Goal: Task Accomplishment & Management: Manage account settings

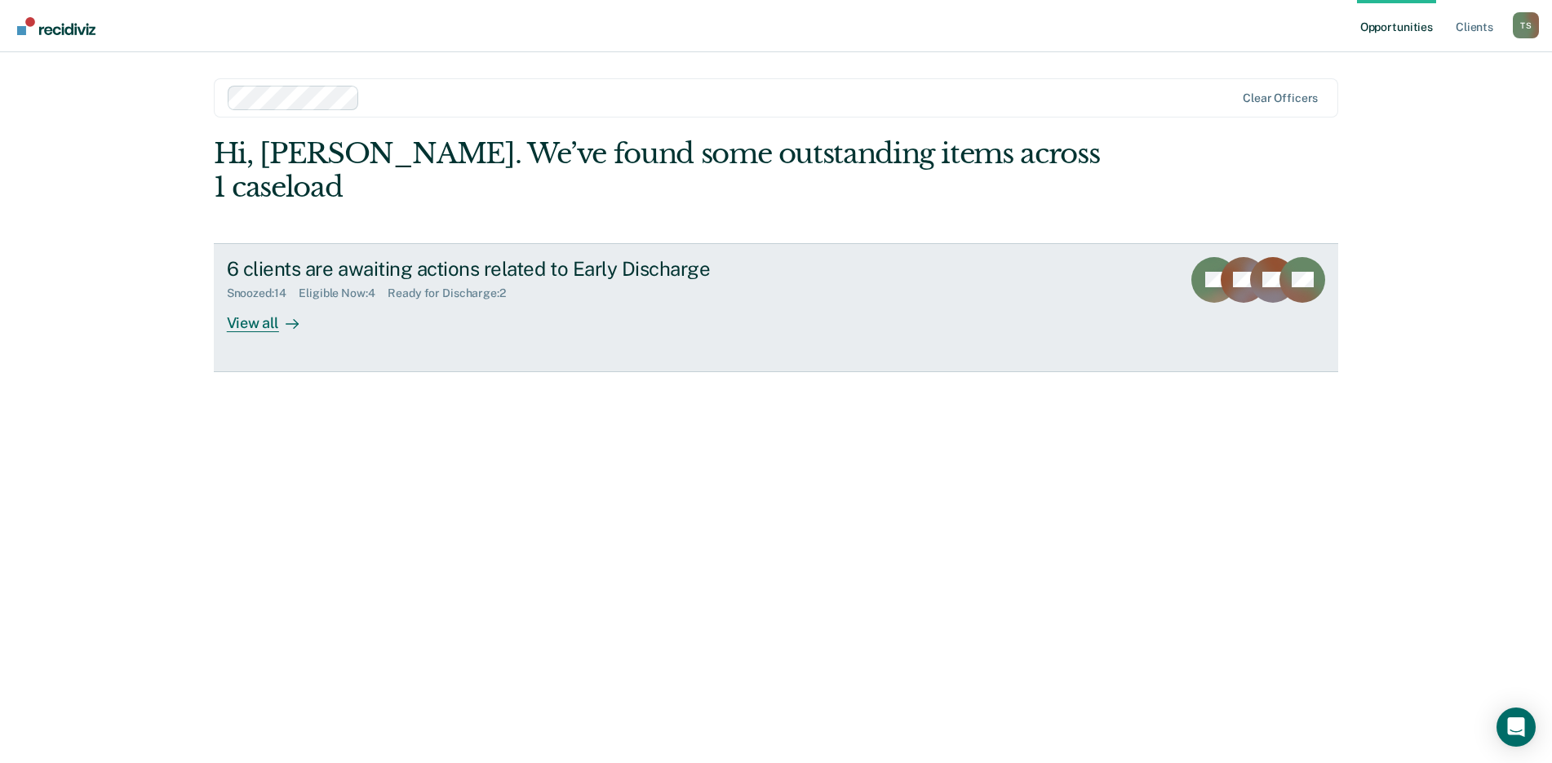
click at [456, 286] on div "Ready for Discharge : 2" at bounding box center [453, 293] width 131 height 14
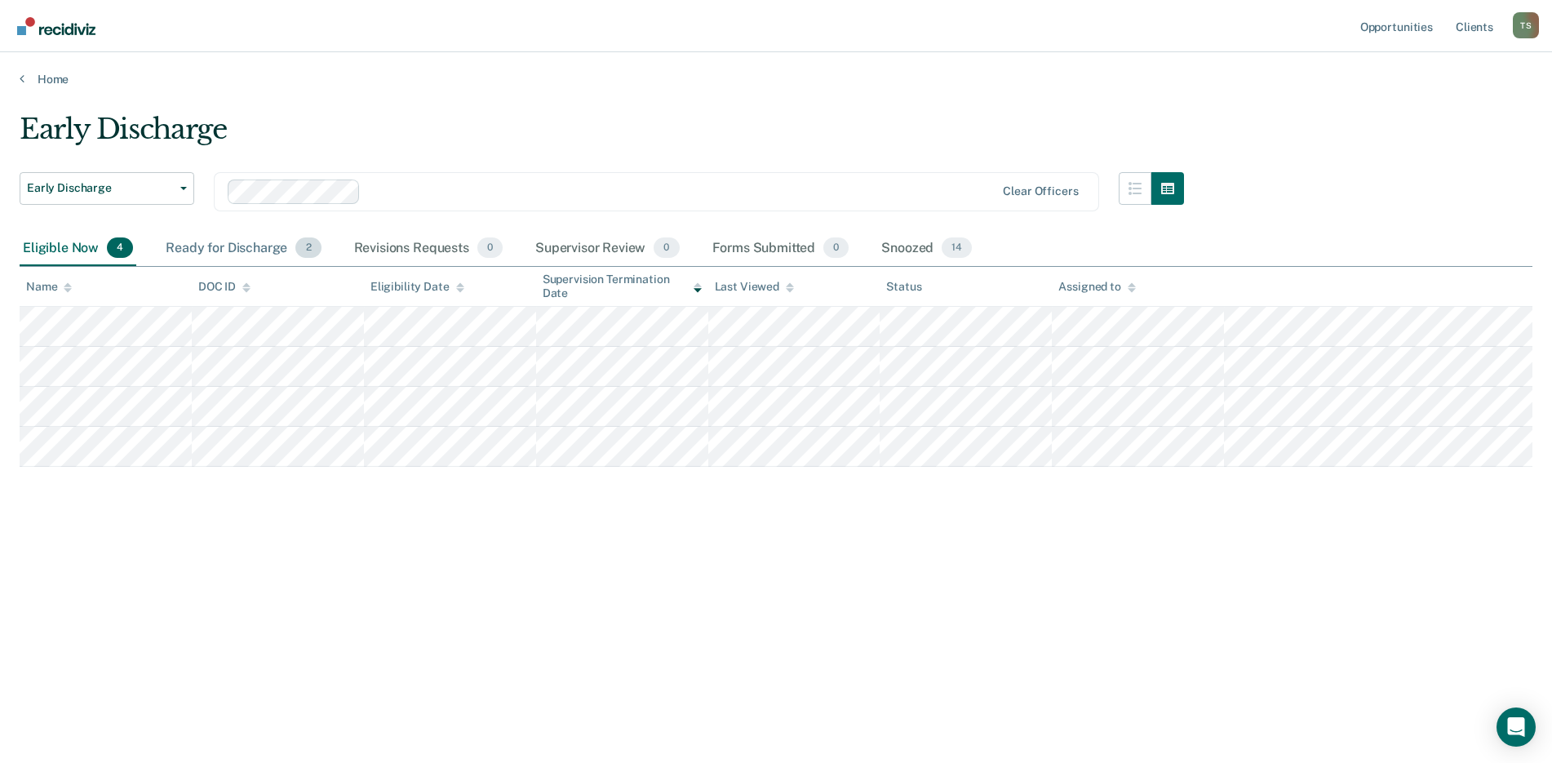
click at [229, 245] on div "Ready for Discharge 2" at bounding box center [243, 249] width 162 height 36
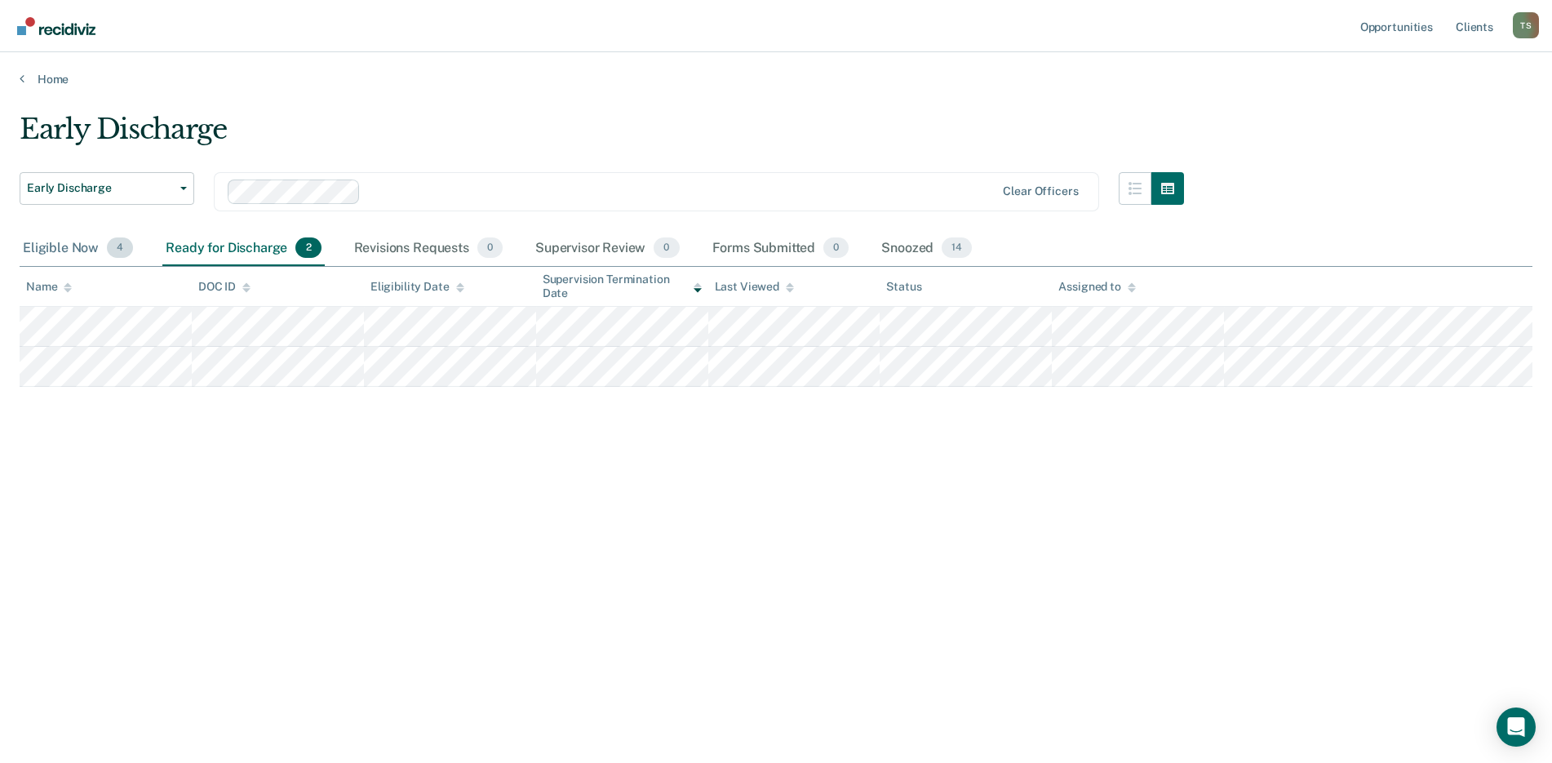
click at [44, 246] on div "Eligible Now 4" at bounding box center [78, 249] width 117 height 36
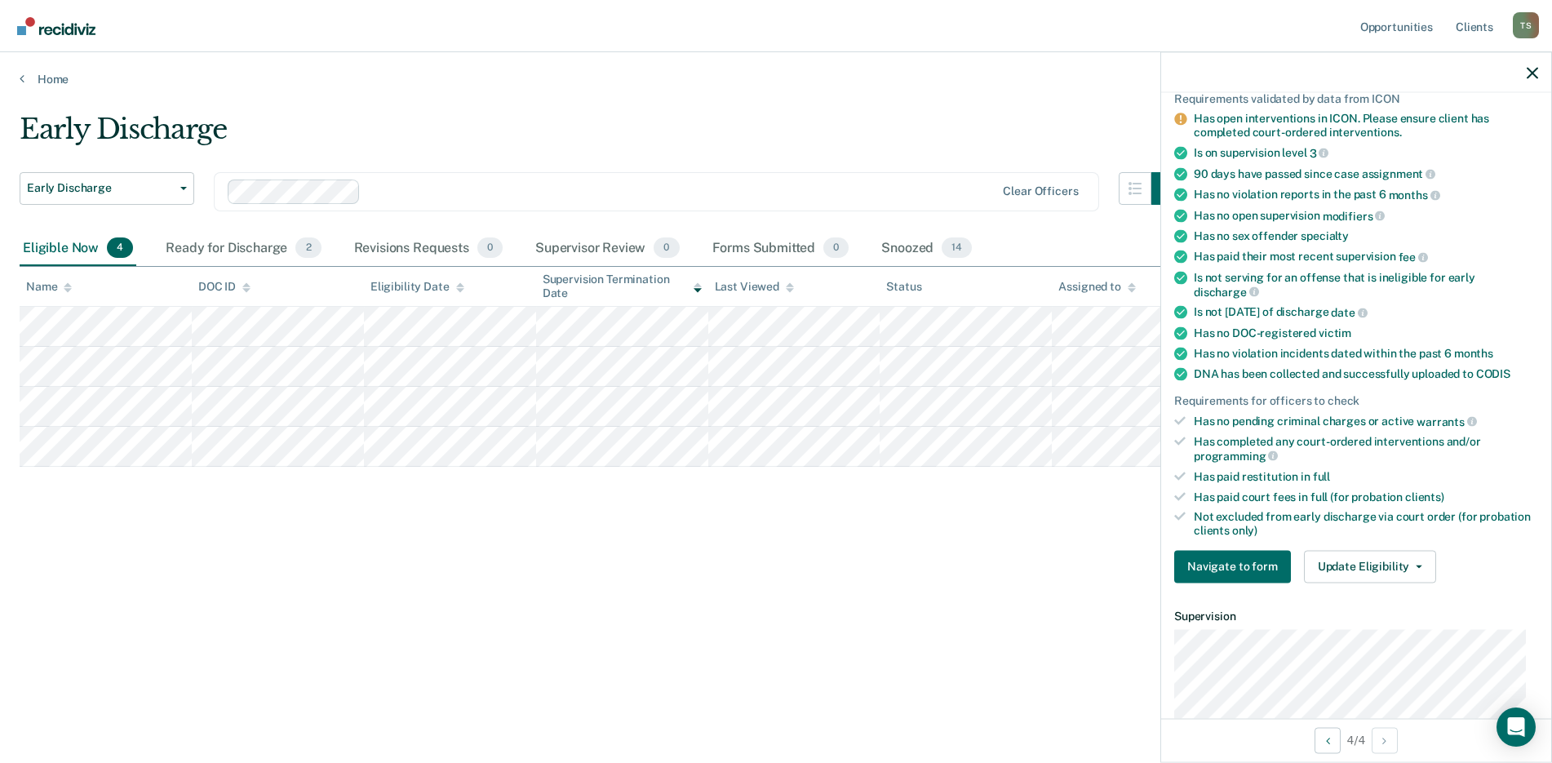
scroll to position [163, 0]
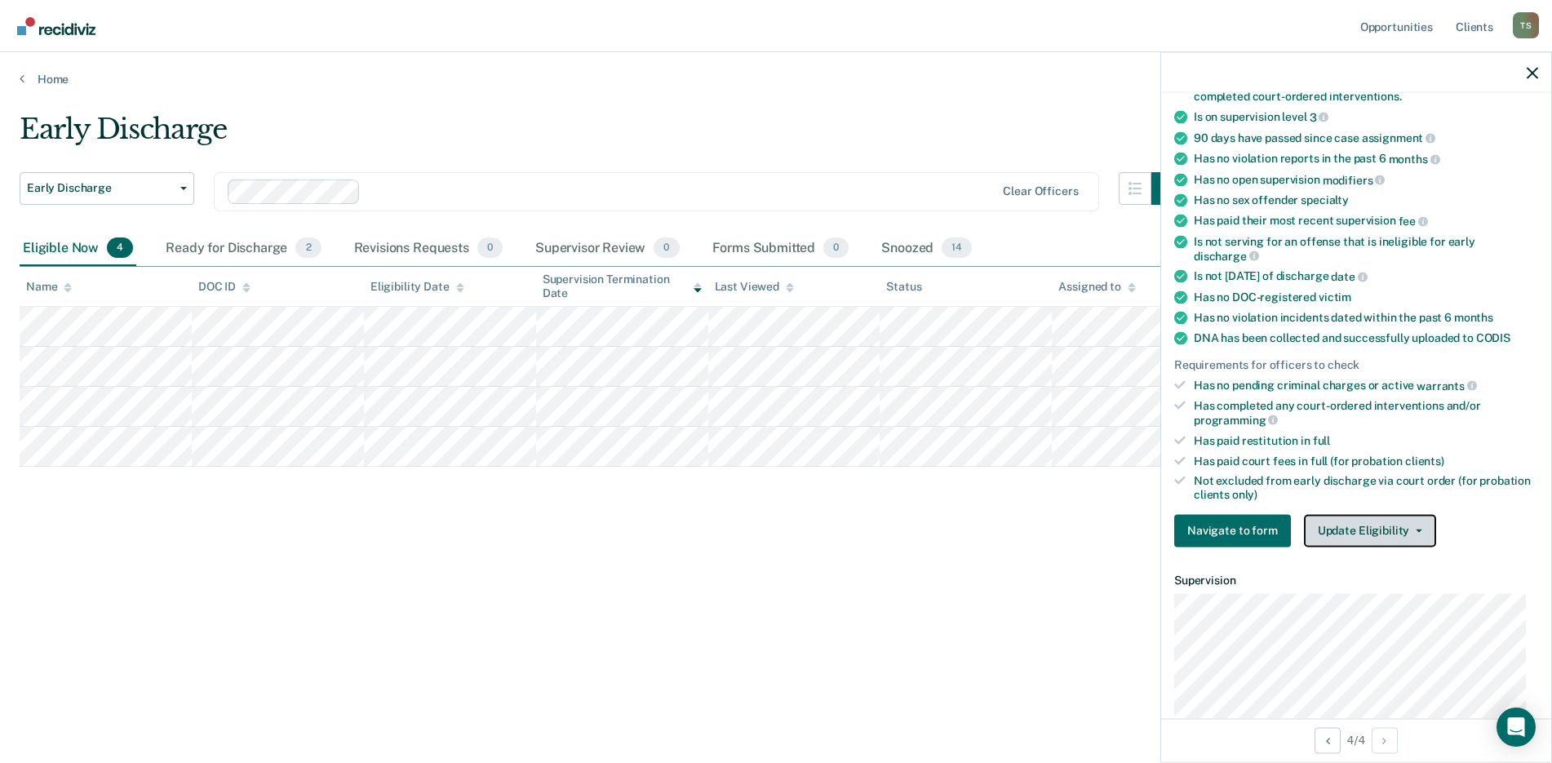
click at [1414, 531] on button "Update Eligibility" at bounding box center [1370, 530] width 132 height 33
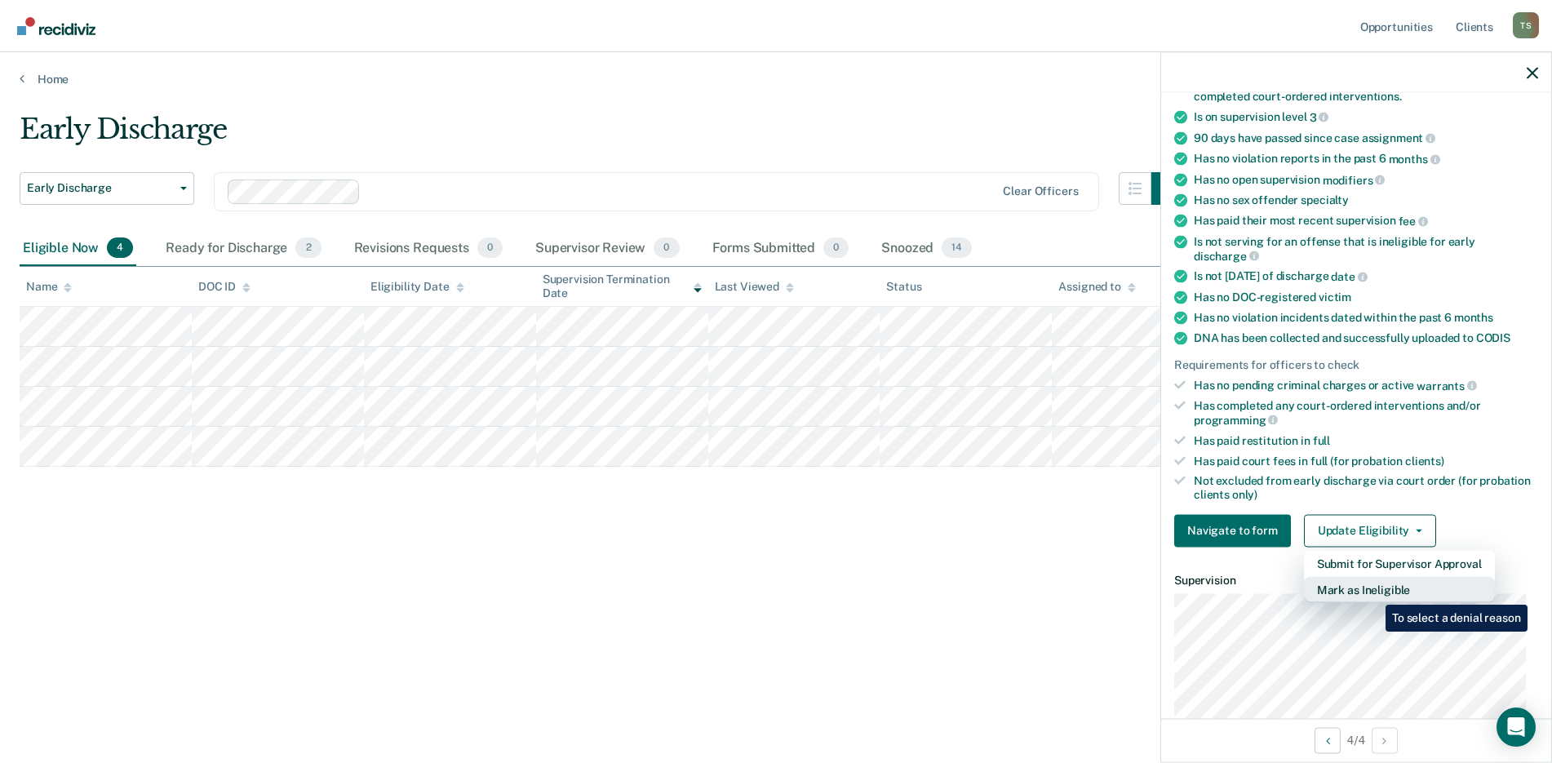
click at [1374, 593] on button "Mark as Ineligible" at bounding box center [1399, 589] width 191 height 26
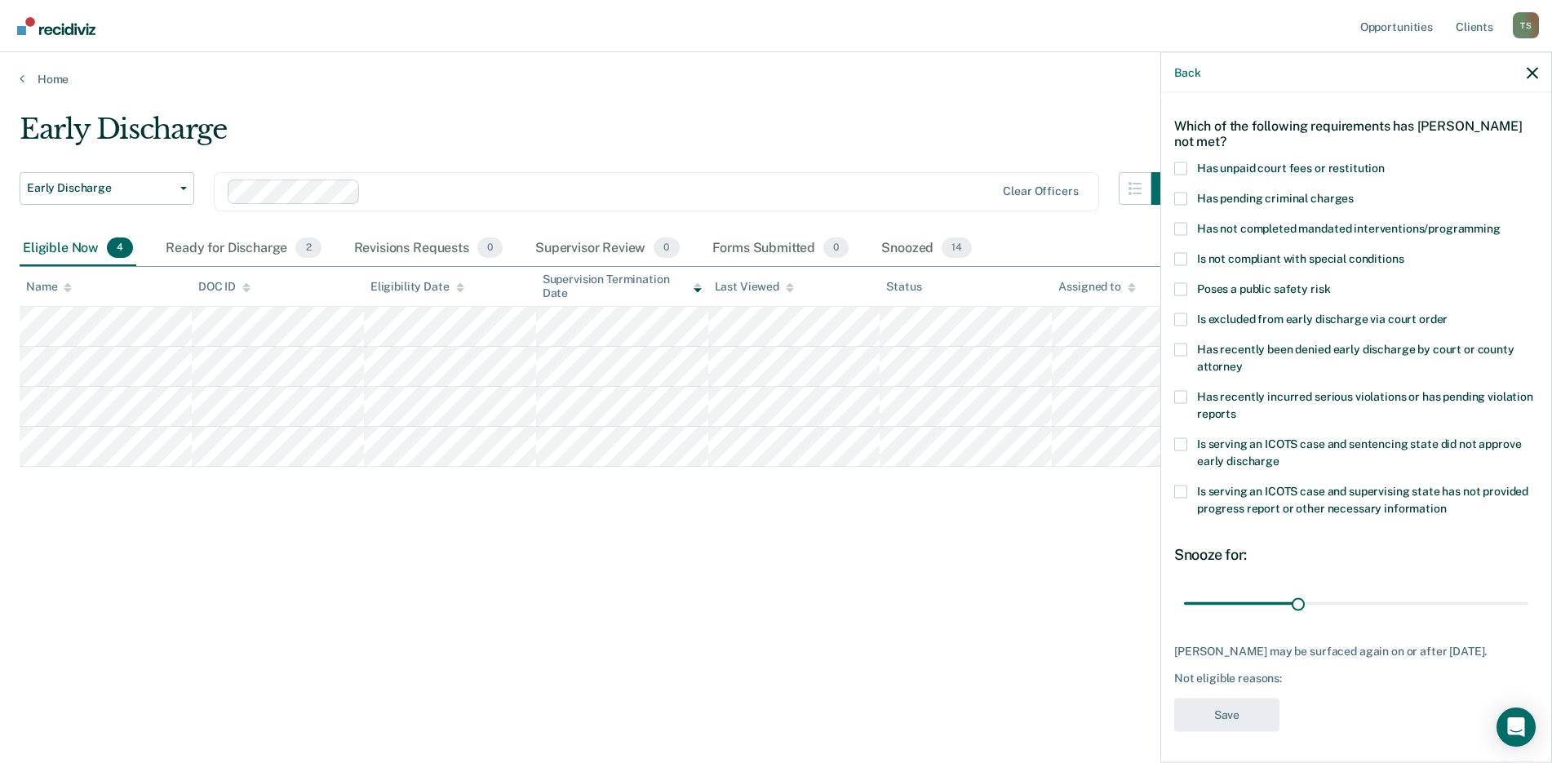
click at [1182, 229] on span at bounding box center [1180, 228] width 13 height 13
click at [1501, 222] on input "Has not completed mandated interventions/programming" at bounding box center [1501, 222] width 0 height 0
drag, startPoint x: 1296, startPoint y: 604, endPoint x: 1403, endPoint y: 603, distance: 106.9
type input "60"
click at [1403, 603] on input "range" at bounding box center [1356, 603] width 344 height 29
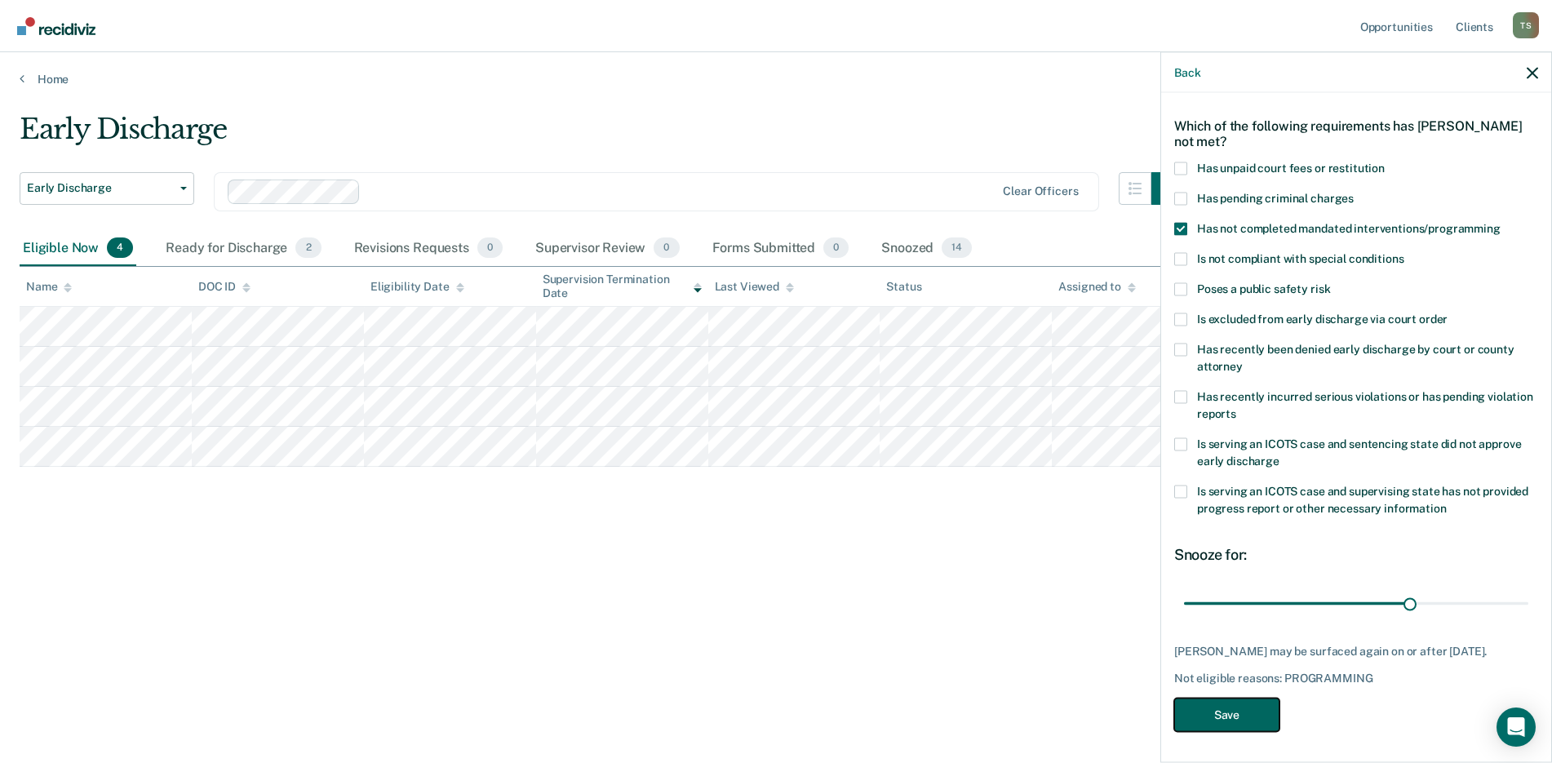
click at [1236, 727] on button "Save" at bounding box center [1226, 714] width 105 height 33
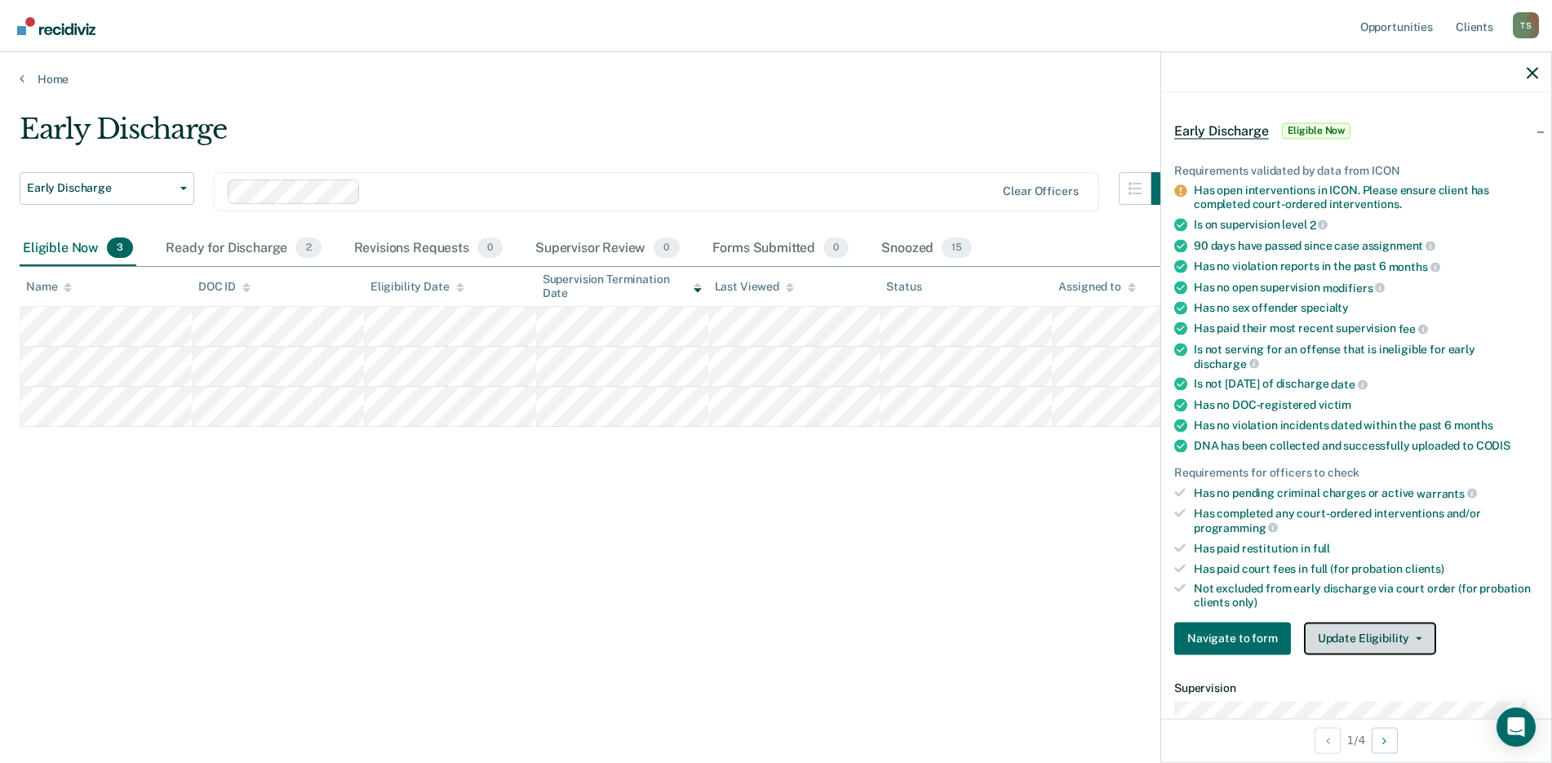
click at [1417, 637] on icon "button" at bounding box center [1419, 638] width 7 height 3
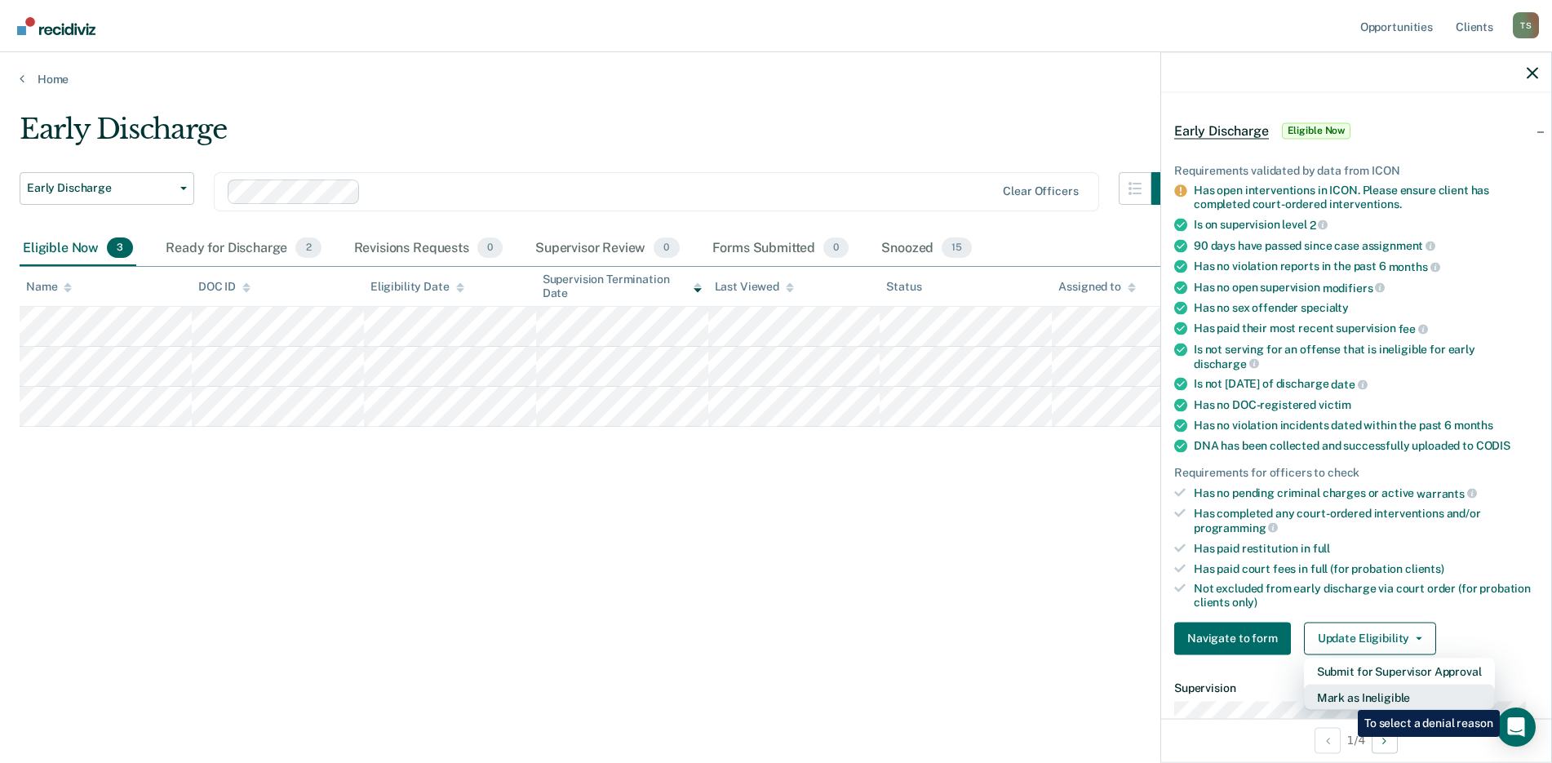
click at [1346, 698] on button "Mark as Ineligible" at bounding box center [1399, 697] width 191 height 26
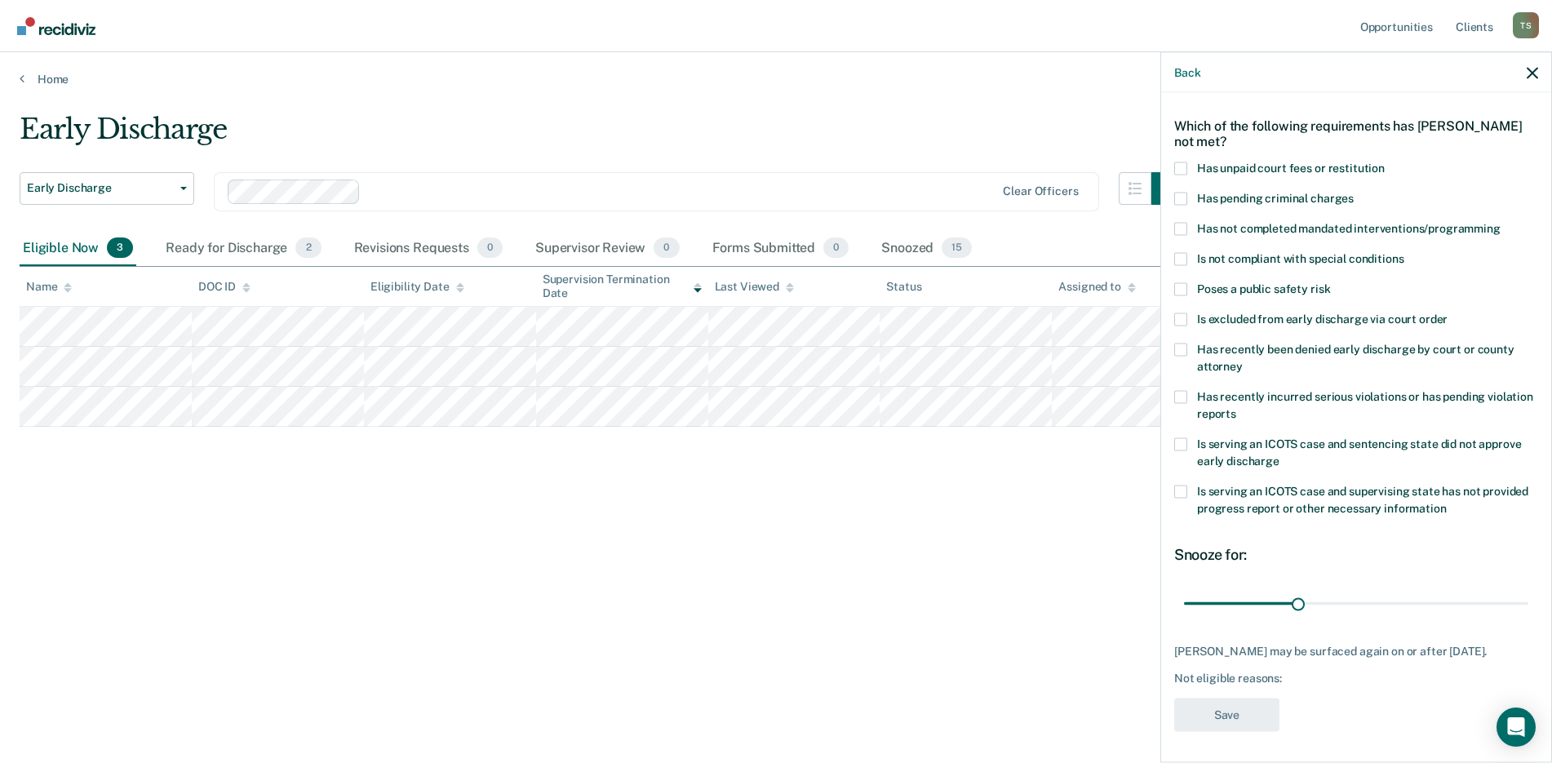
click at [1186, 225] on span at bounding box center [1180, 228] width 13 height 13
click at [1501, 222] on input "Has not completed mandated interventions/programming" at bounding box center [1501, 222] width 0 height 0
drag, startPoint x: 1295, startPoint y: 598, endPoint x: 1403, endPoint y: 598, distance: 107.7
type input "60"
click at [1403, 598] on input "range" at bounding box center [1356, 603] width 344 height 29
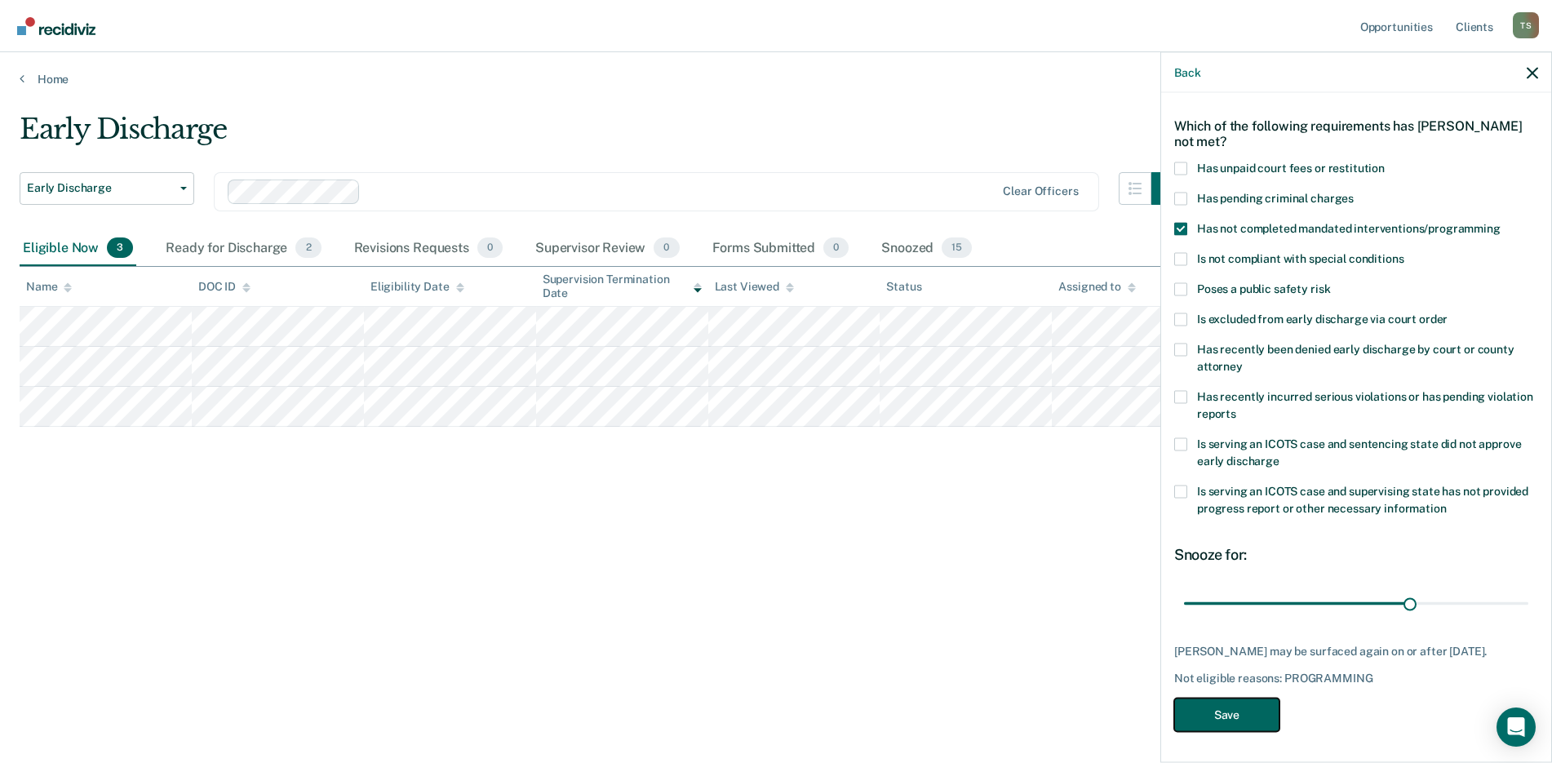
click at [1227, 730] on button "Save" at bounding box center [1226, 714] width 105 height 33
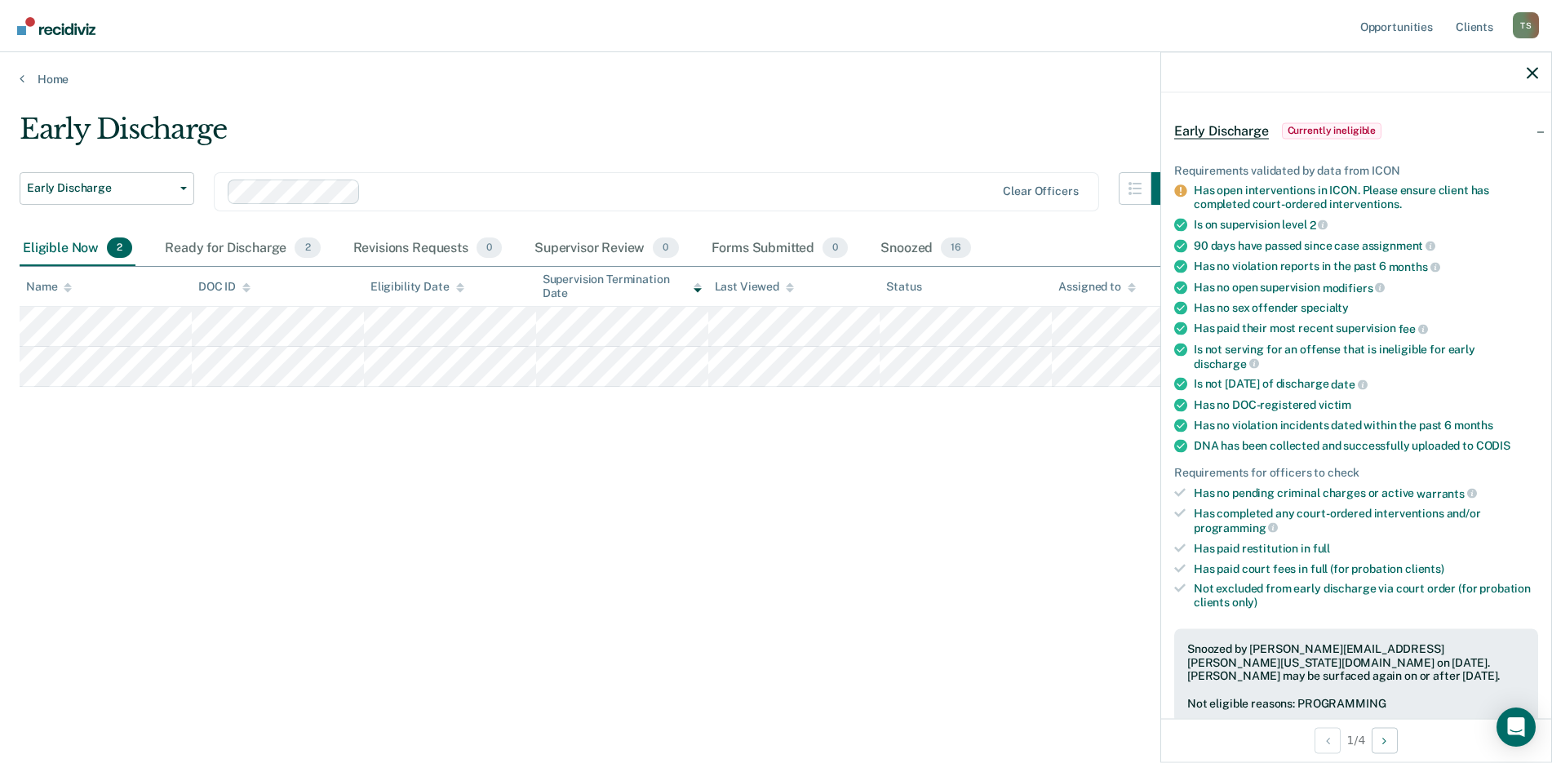
click at [795, 566] on div "Early Discharge Early Discharge Early Discharge Clear officers Eligible Now 2 R…" at bounding box center [776, 377] width 1513 height 528
